Goal: Entertainment & Leisure: Consume media (video, audio)

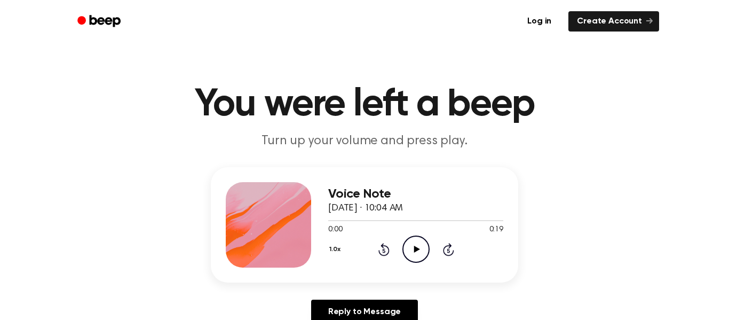
click at [422, 239] on icon "Play Audio" at bounding box center [416, 248] width 27 height 27
click at [422, 239] on icon "Pause Audio" at bounding box center [416, 248] width 27 height 27
click at [422, 239] on icon "Play Audio" at bounding box center [416, 248] width 27 height 27
click at [404, 247] on icon "Play Audio" at bounding box center [416, 248] width 27 height 27
